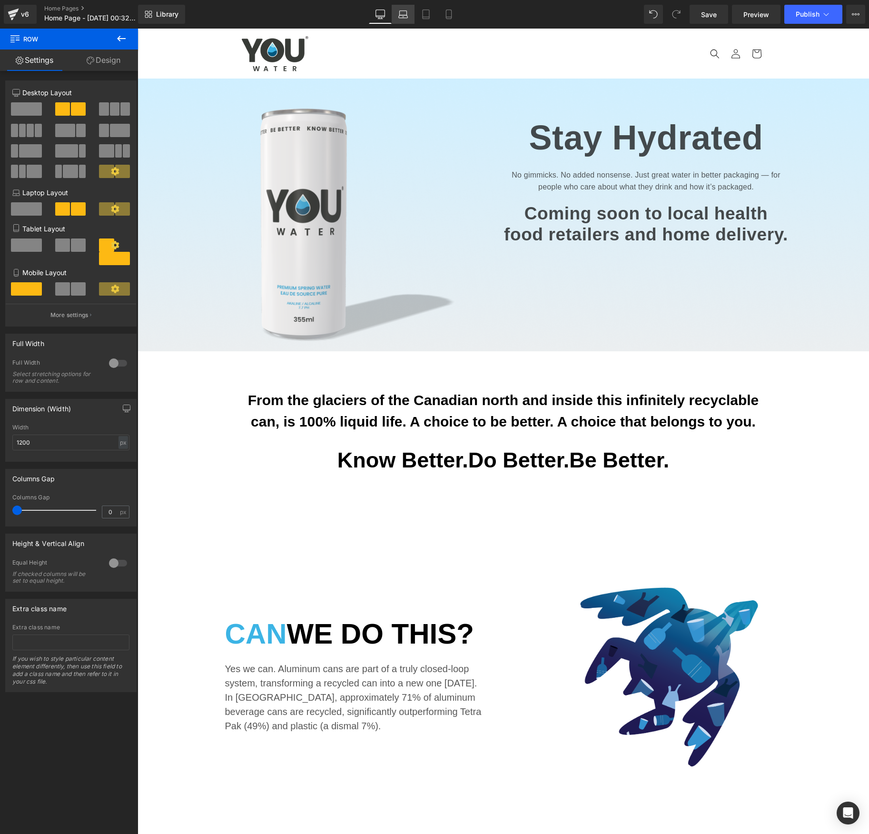
scroll to position [4, 0]
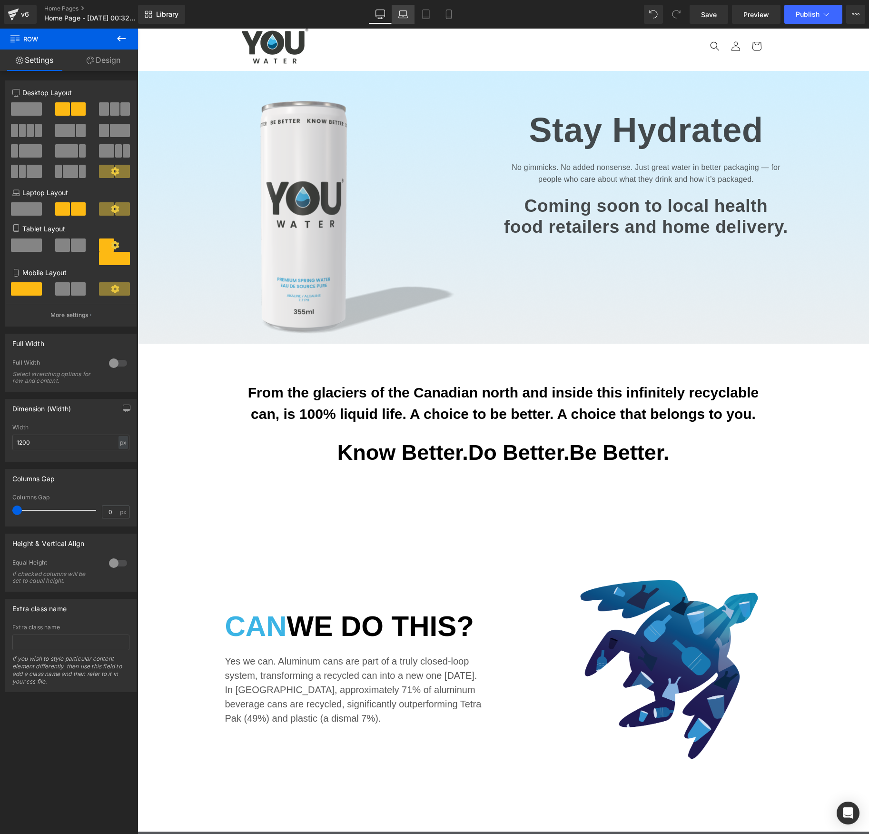
click at [409, 15] on link "Laptop" at bounding box center [403, 14] width 23 height 19
type input "100"
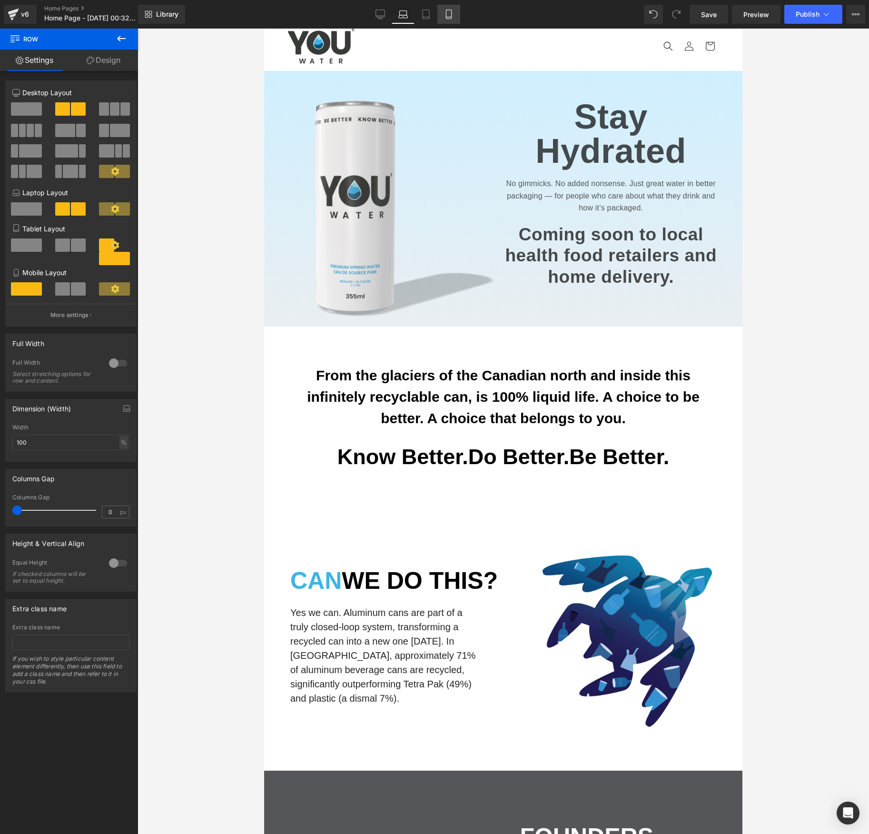
click at [447, 14] on icon at bounding box center [449, 15] width 10 height 10
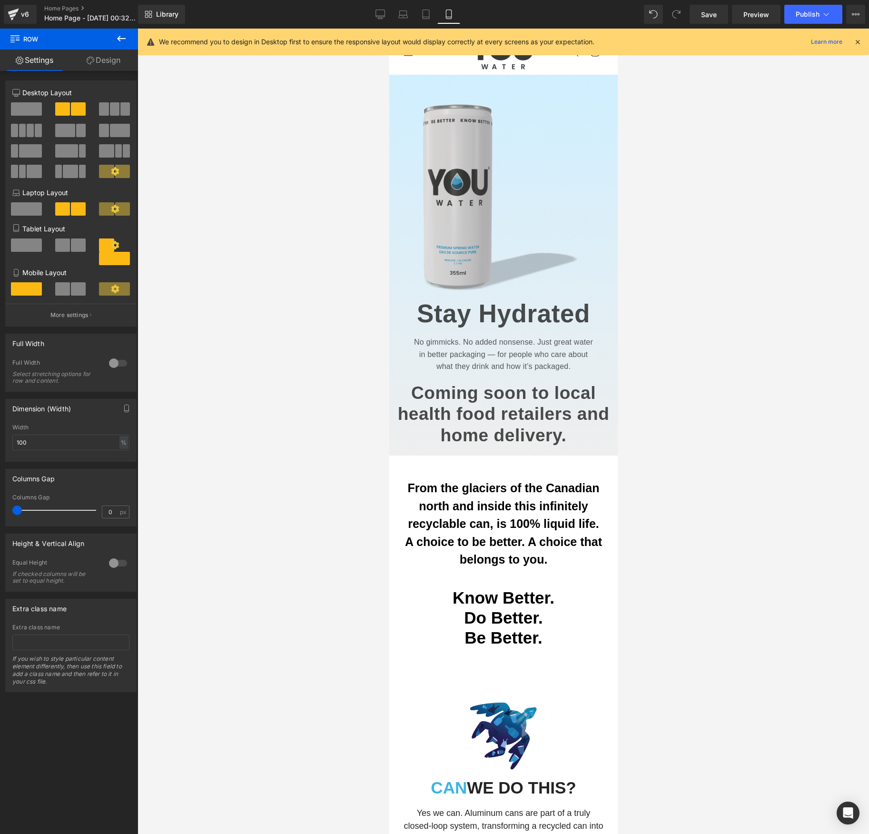
scroll to position [0, 0]
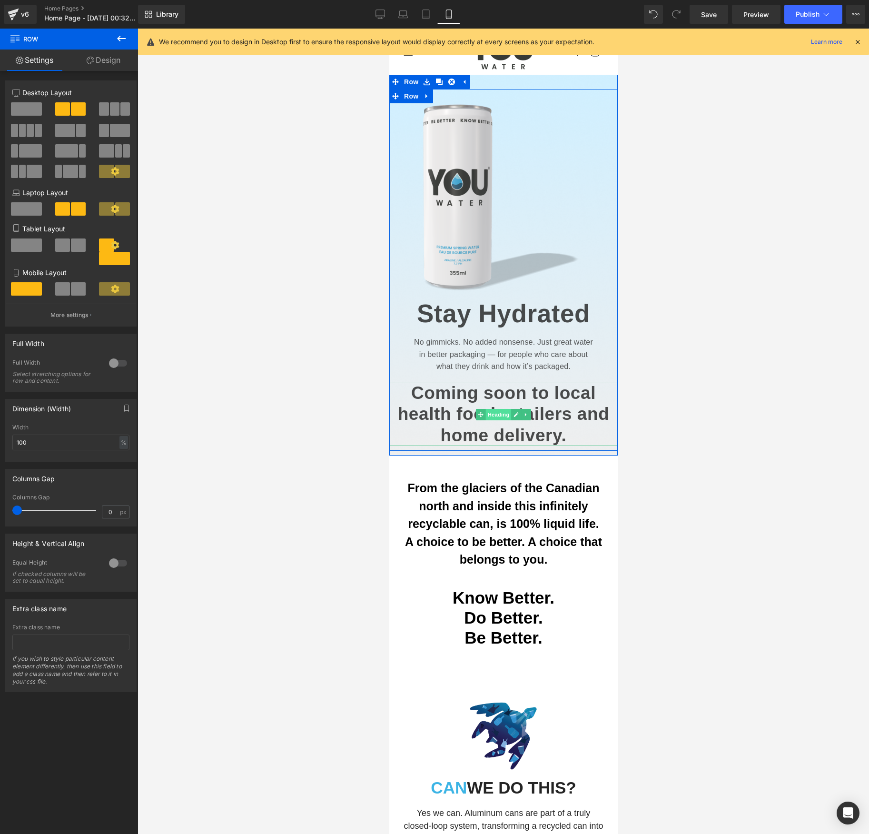
click at [498, 416] on span "Heading" at bounding box center [498, 414] width 26 height 11
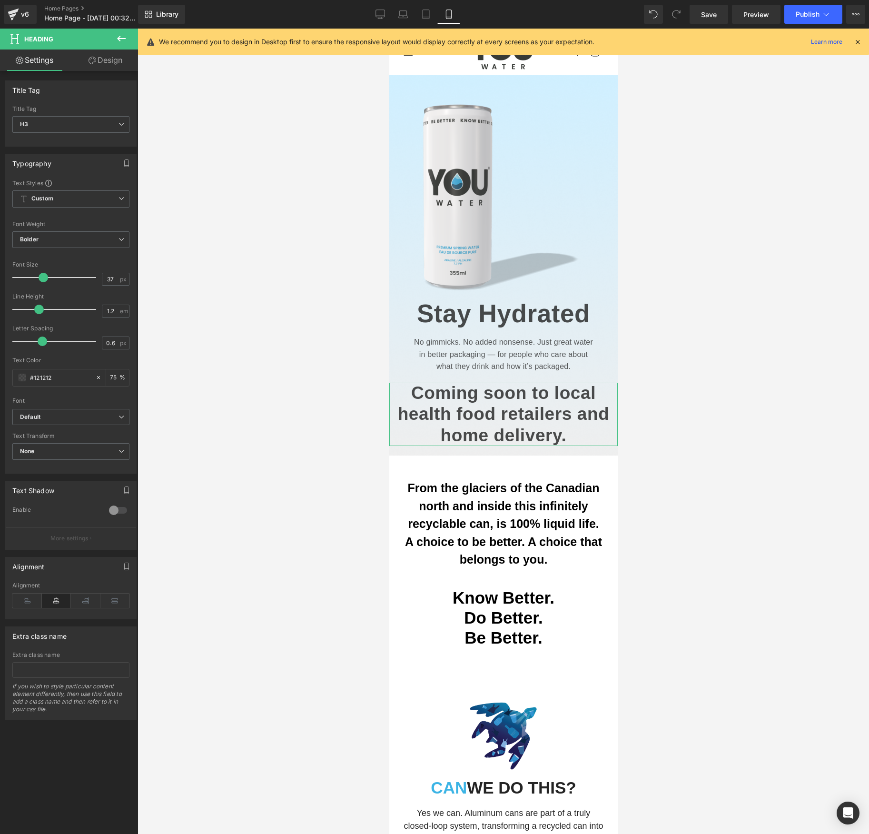
click at [91, 64] on icon at bounding box center [92, 61] width 8 height 8
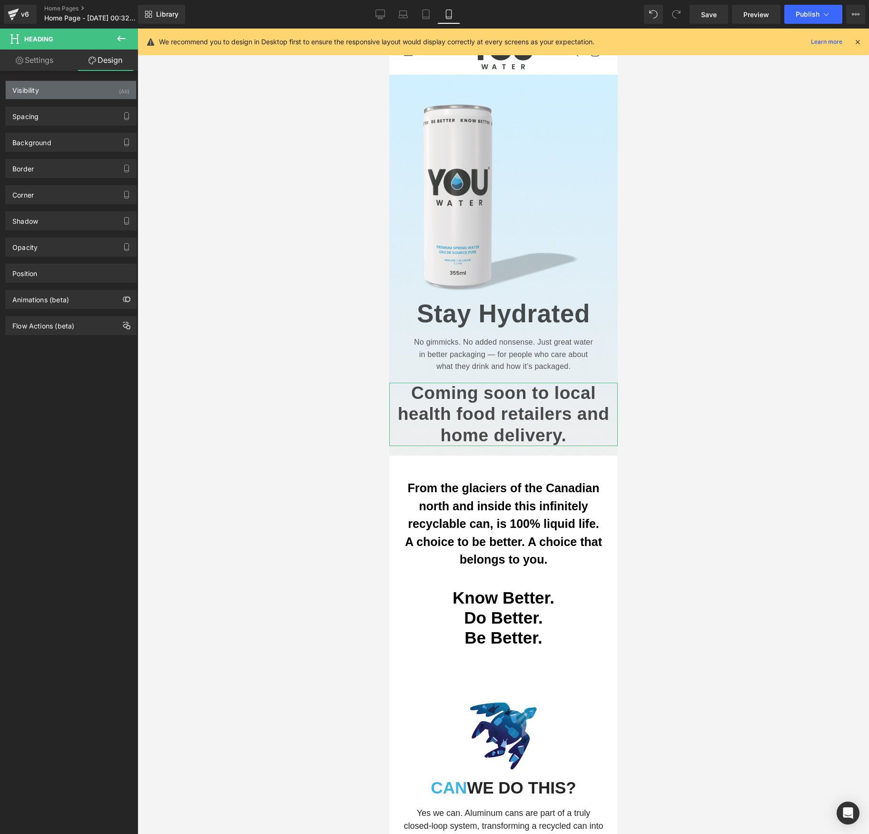
click at [58, 95] on div "Visibility (All)" at bounding box center [71, 90] width 130 height 18
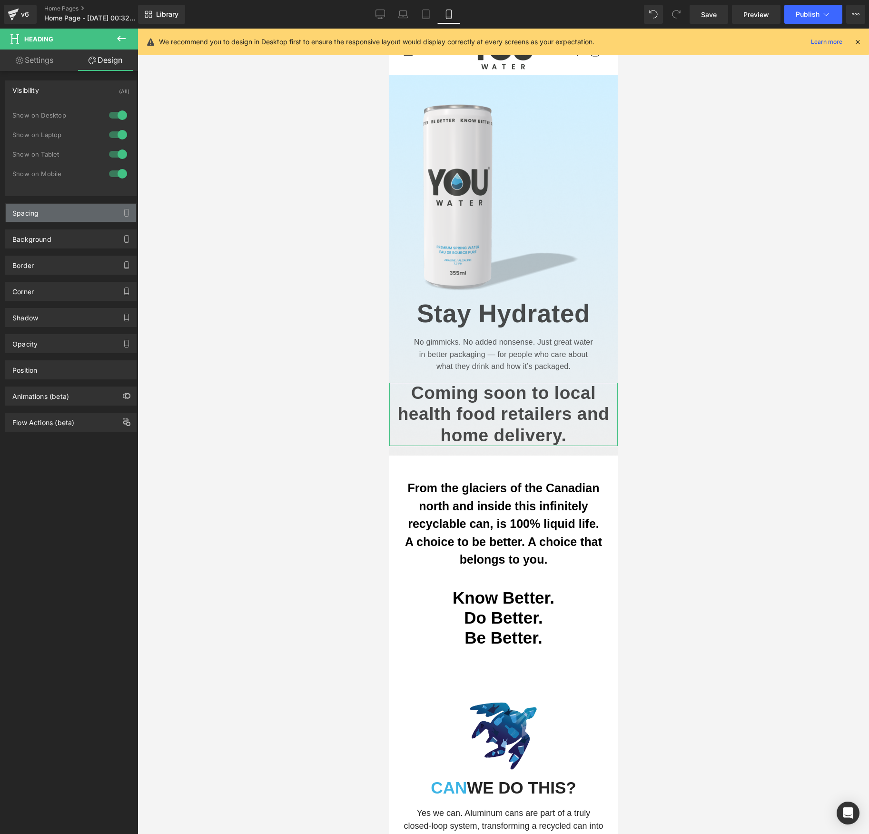
click at [49, 210] on div "Spacing" at bounding box center [71, 213] width 130 height 18
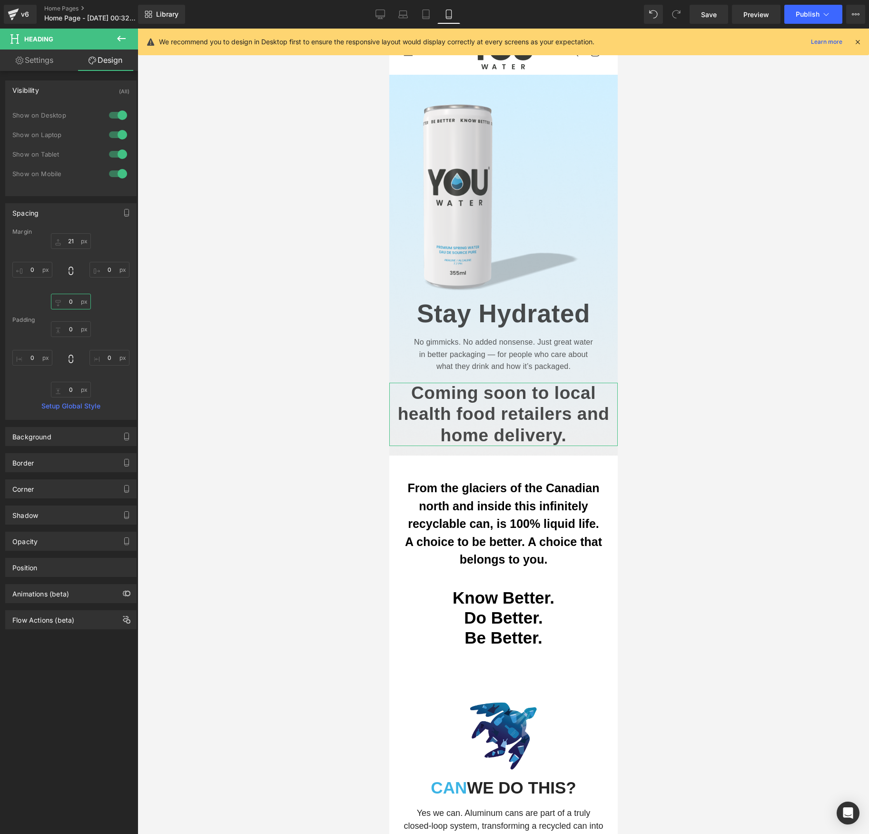
click at [72, 306] on input "0" at bounding box center [71, 302] width 40 height 16
drag, startPoint x: 82, startPoint y: 305, endPoint x: 83, endPoint y: 299, distance: 6.8
click at [83, 299] on input "0" at bounding box center [71, 302] width 40 height 16
click at [73, 303] on input "0" at bounding box center [71, 302] width 40 height 16
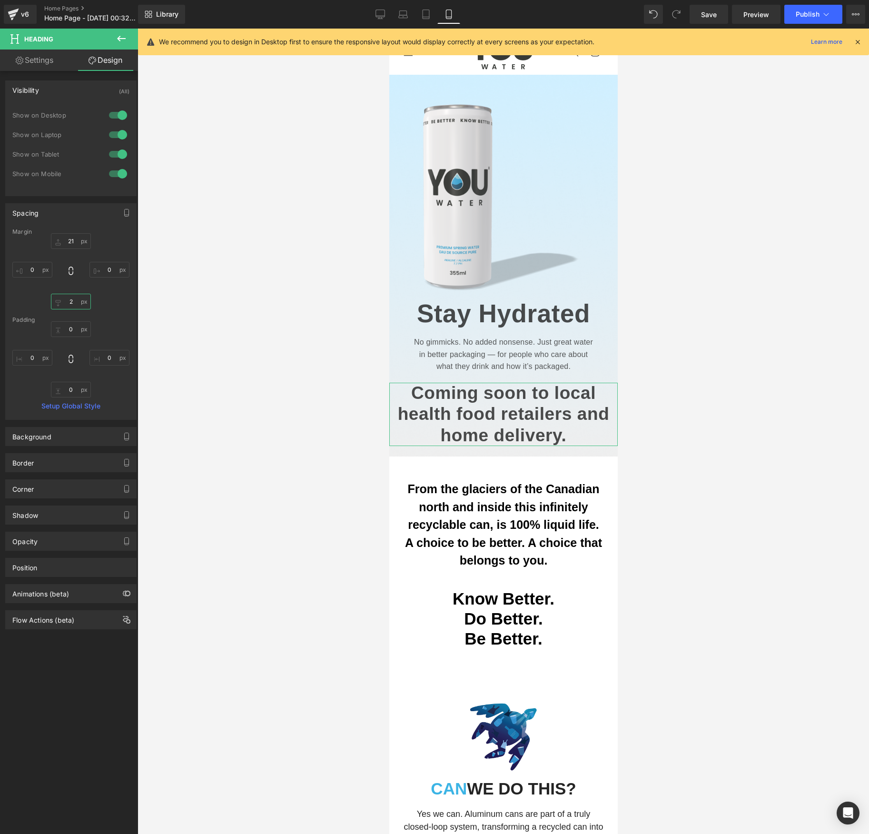
type input "24"
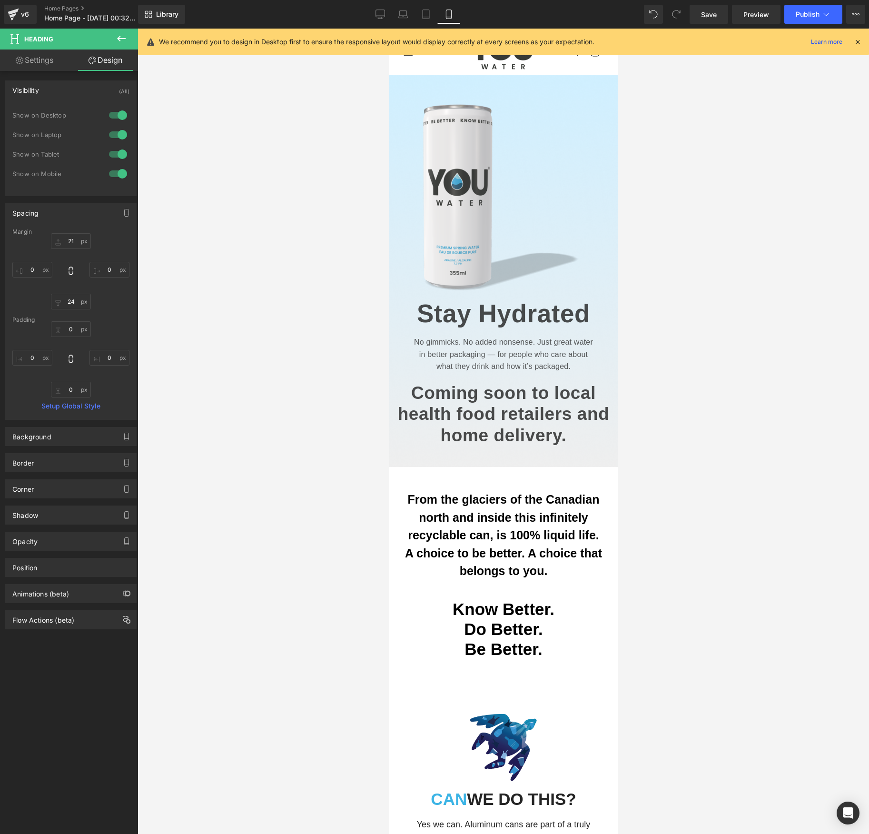
click at [334, 676] on div at bounding box center [502, 431] width 731 height 805
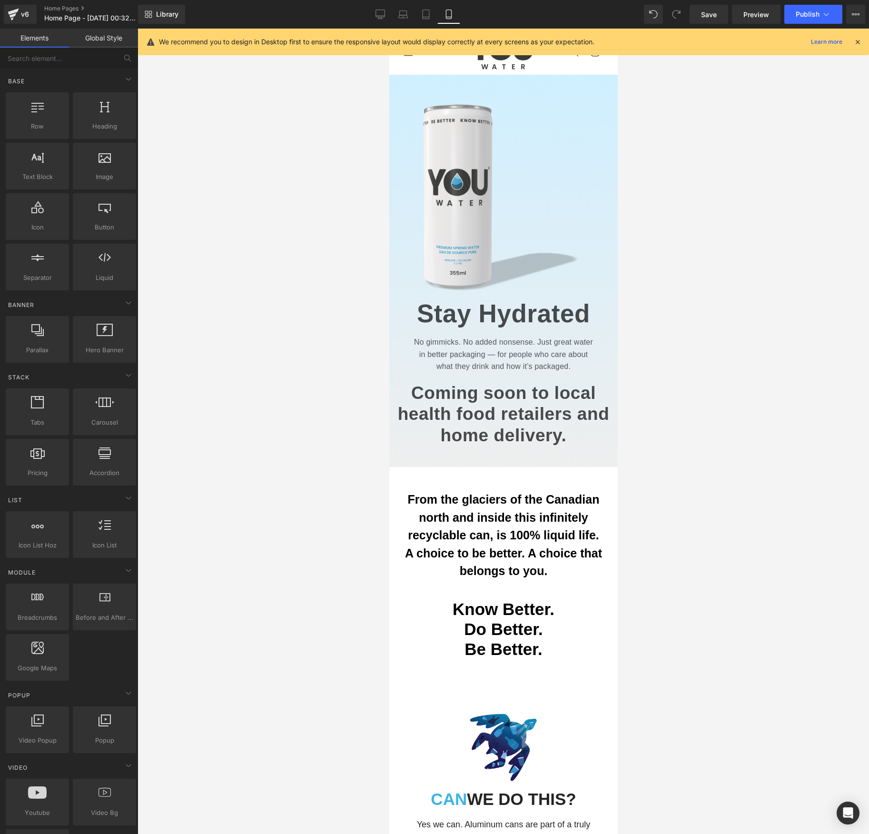
scroll to position [1139, 0]
click at [812, 24] on div "Library Mobile Desktop Laptop Tablet Mobile Save Preview Publish Scheduled View…" at bounding box center [503, 14] width 731 height 29
click at [808, 16] on span "Publish" at bounding box center [807, 14] width 24 height 8
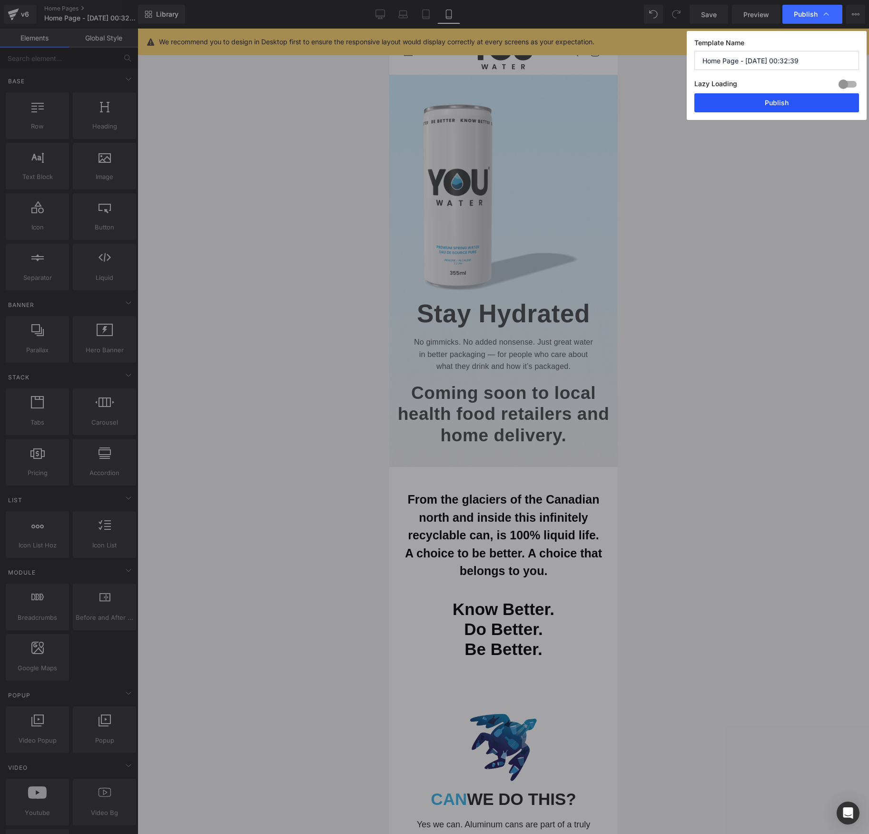
click at [785, 100] on button "Publish" at bounding box center [776, 102] width 165 height 19
